Goal: Task Accomplishment & Management: Complete application form

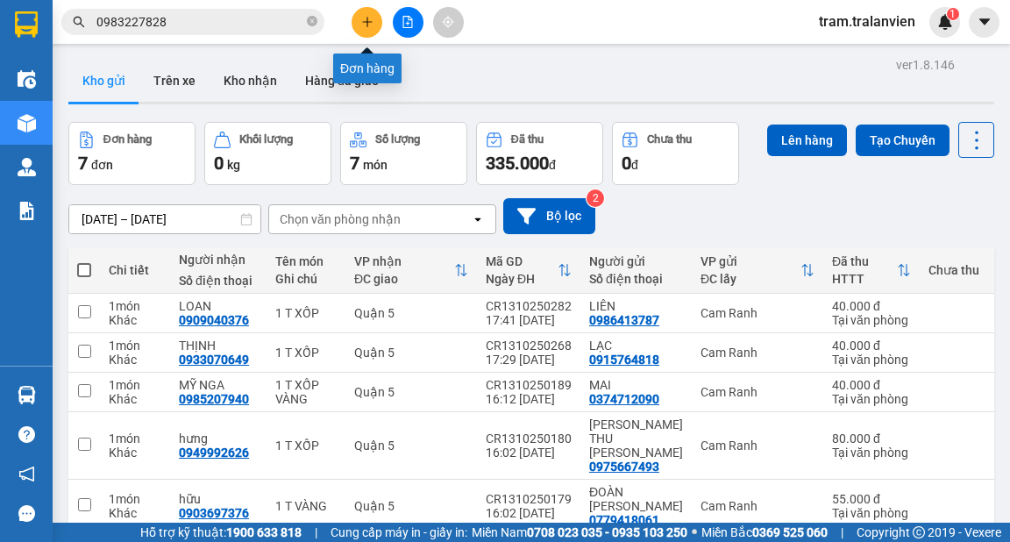
click at [368, 18] on icon "plus" at bounding box center [367, 22] width 12 height 12
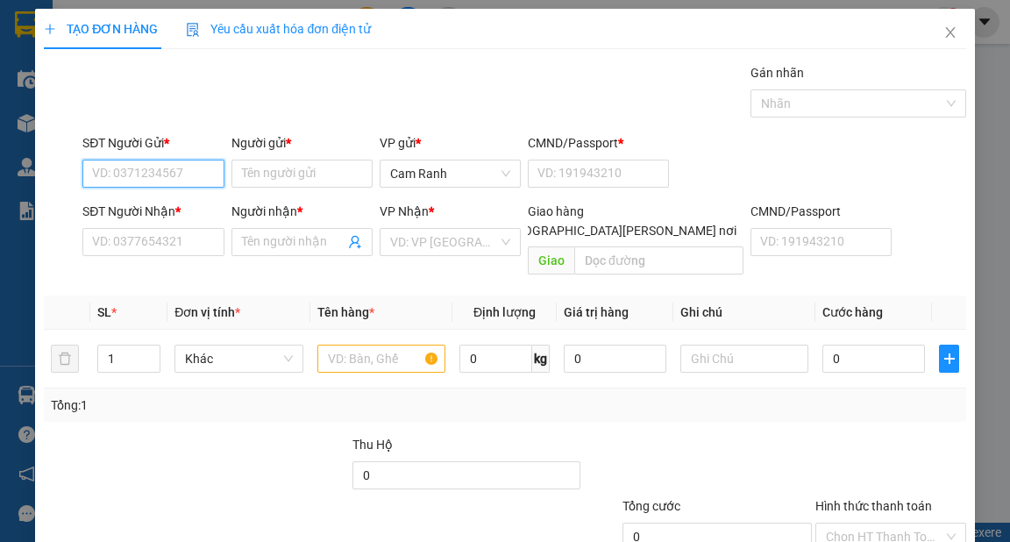
click at [121, 169] on input "SĐT Người Gửi *" at bounding box center [152, 174] width 141 height 28
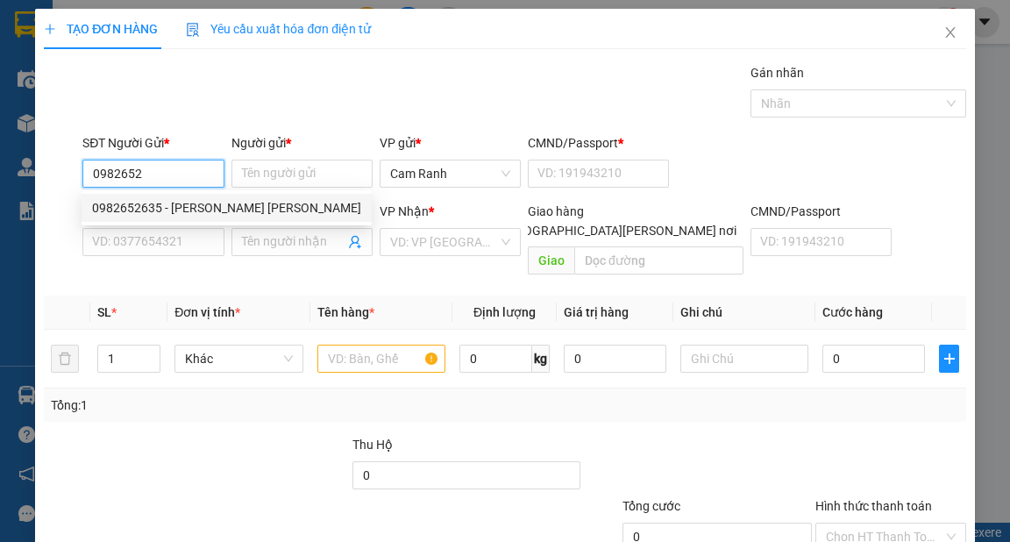
click at [189, 209] on div "0982652635 - [PERSON_NAME] [PERSON_NAME]" at bounding box center [226, 207] width 269 height 19
type input "0982652635"
type input "[PERSON_NAME] [PERSON_NAME]"
type input "1"
type input "0975337847"
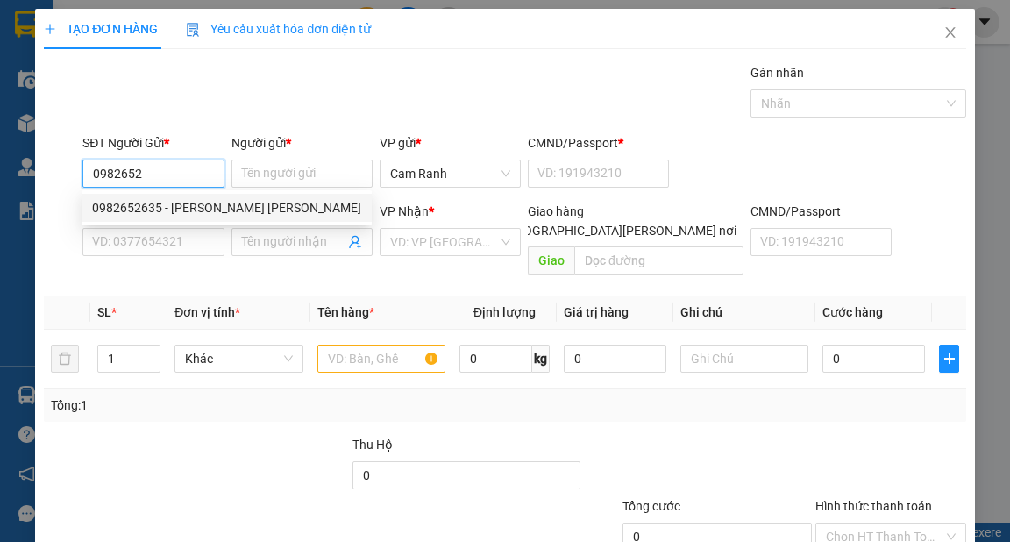
type input "PHƯỢNG"
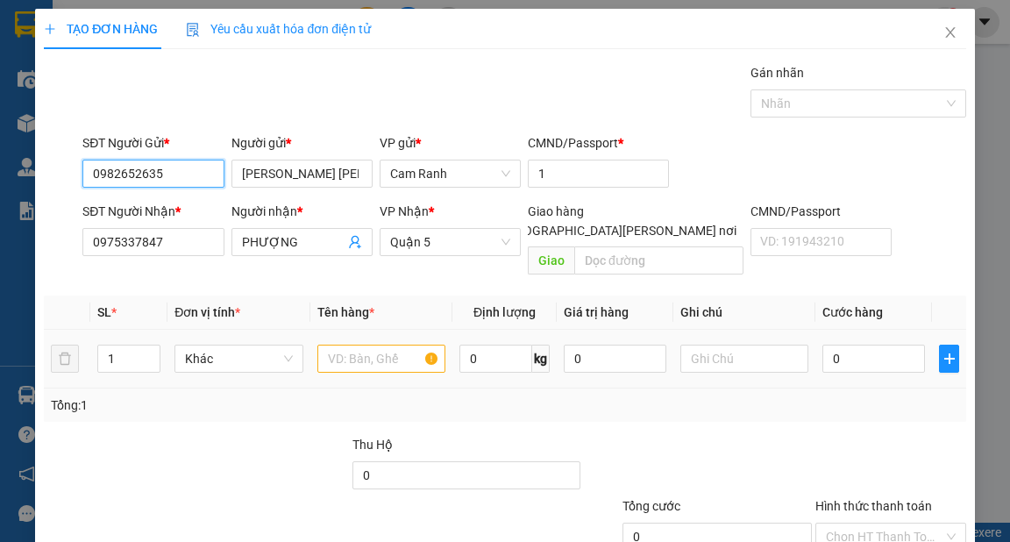
type input "0982652635"
click at [333, 345] on input "text" at bounding box center [382, 359] width 129 height 28
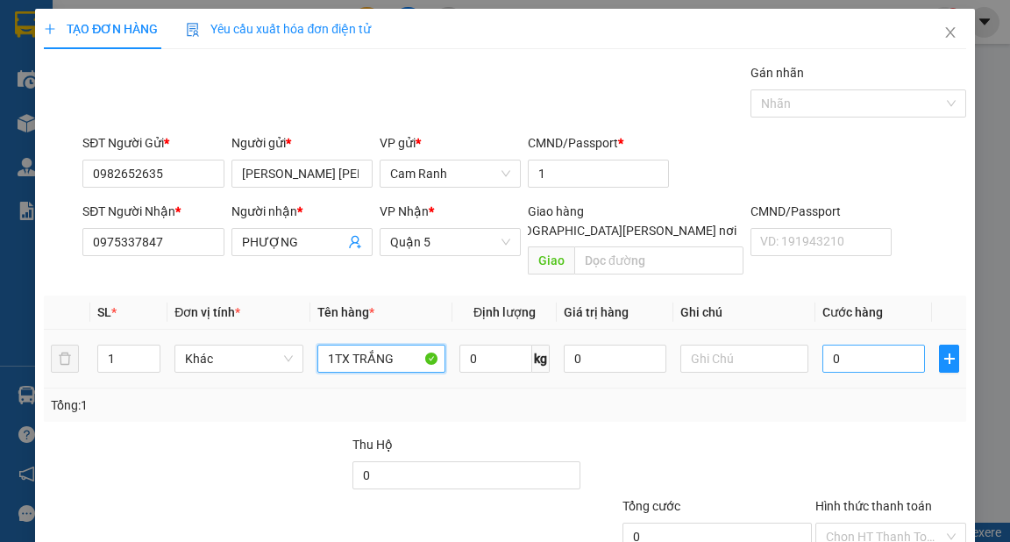
type input "1TX TRẮNG"
click at [845, 345] on input "0" at bounding box center [874, 359] width 103 height 28
type input "4"
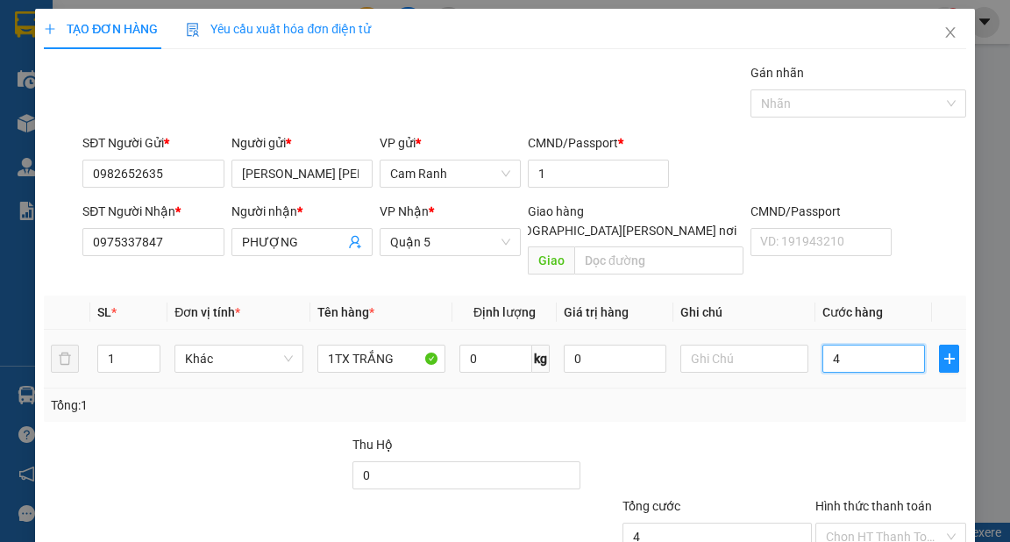
type input "40"
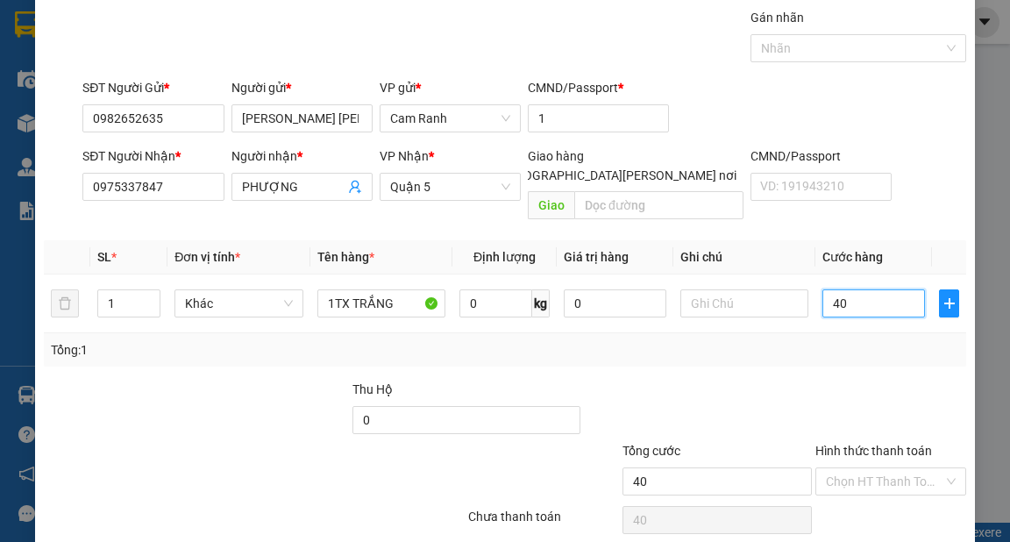
scroll to position [105, 0]
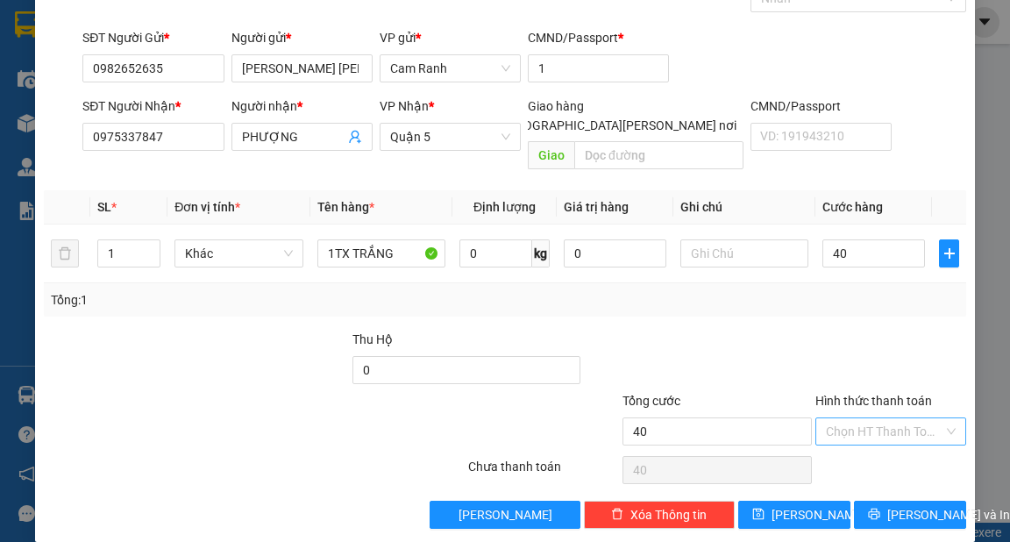
type input "40.000"
click at [860, 418] on input "Hình thức thanh toán" at bounding box center [885, 431] width 118 height 26
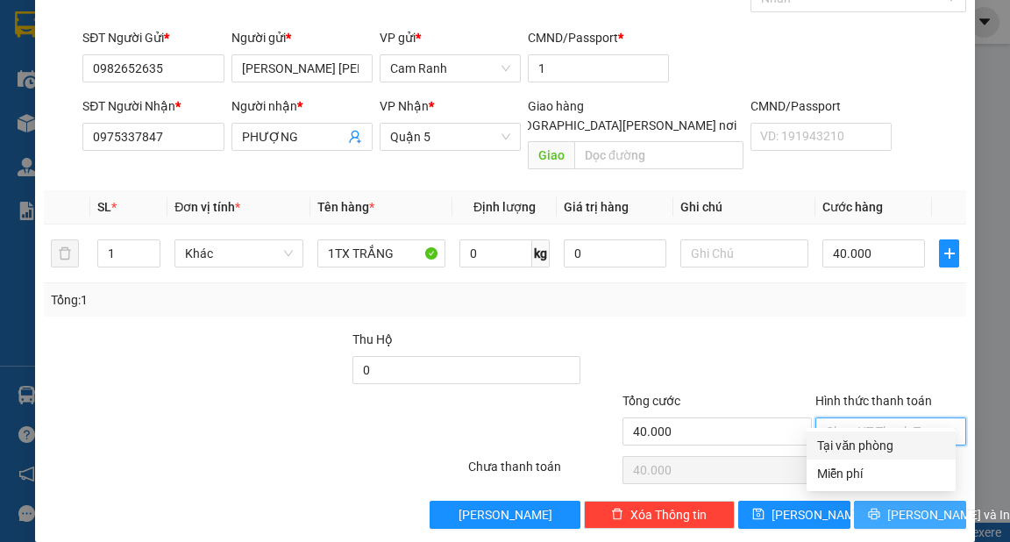
drag, startPoint x: 860, startPoint y: 447, endPoint x: 880, endPoint y: 482, distance: 40.5
click at [861, 452] on div "Tại văn phòng" at bounding box center [881, 445] width 128 height 19
type input "0"
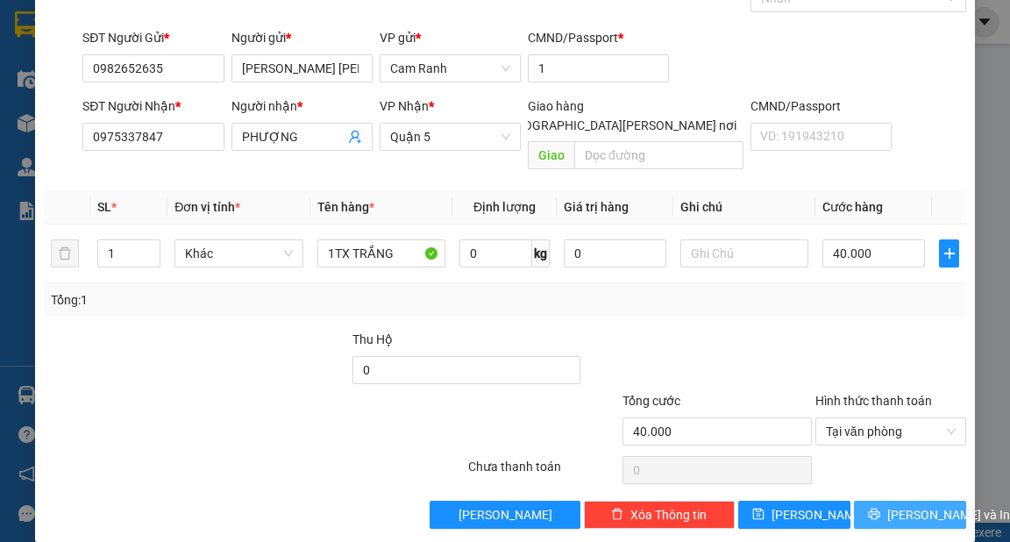
click at [882, 501] on button "[PERSON_NAME] và In" at bounding box center [910, 515] width 112 height 28
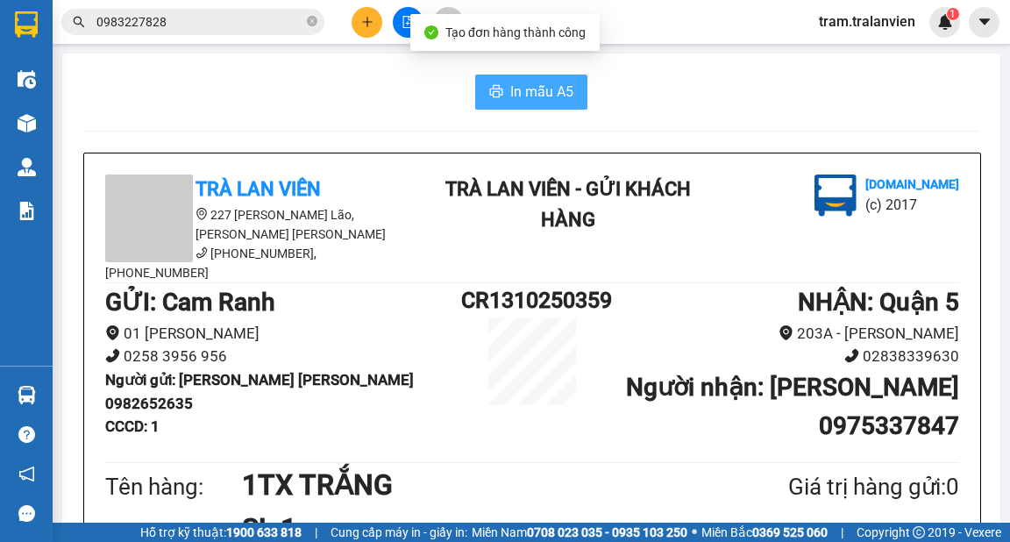
click at [499, 99] on button "In mẫu A5" at bounding box center [531, 92] width 112 height 35
